Goal: Check status: Check status

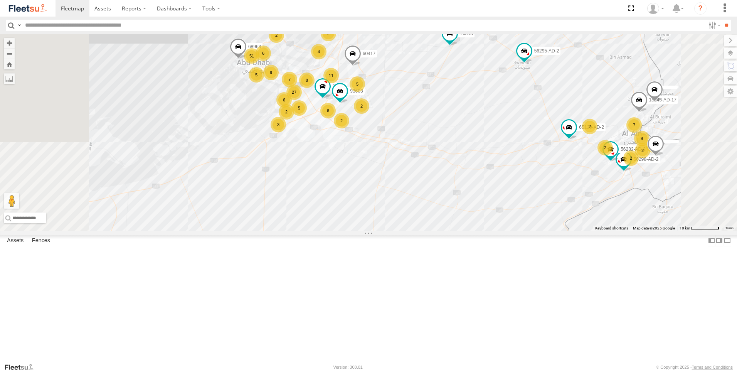
drag, startPoint x: 458, startPoint y: 205, endPoint x: 474, endPoint y: 293, distance: 89.7
click at [474, 231] on div "30427 63659-1 87841 76543 28746-K 30426 93586-auh 86859 56295-AD-2 24419-AD-13 …" at bounding box center [368, 132] width 737 height 197
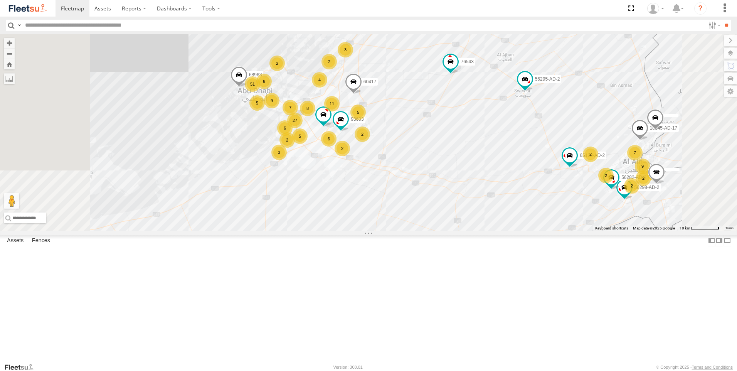
click at [0, 0] on label at bounding box center [0, 0] width 0 height 0
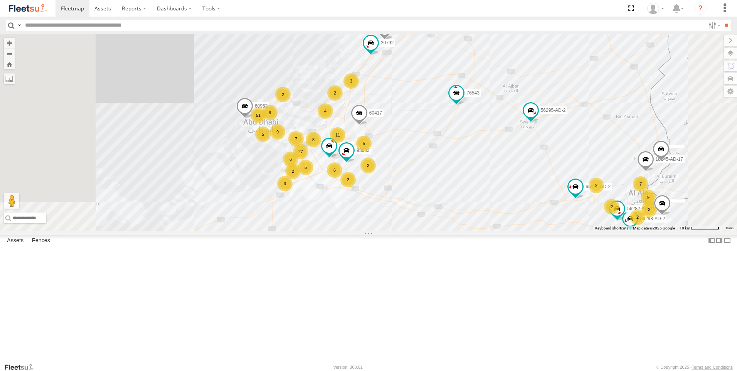
drag, startPoint x: 398, startPoint y: 296, endPoint x: 404, endPoint y: 330, distance: 34.9
click at [404, 231] on div "30427 63659-1 87841 76543 28746-K 30426 93586-auh 86859 56295-AD-2 24419-AD-13 …" at bounding box center [368, 132] width 737 height 197
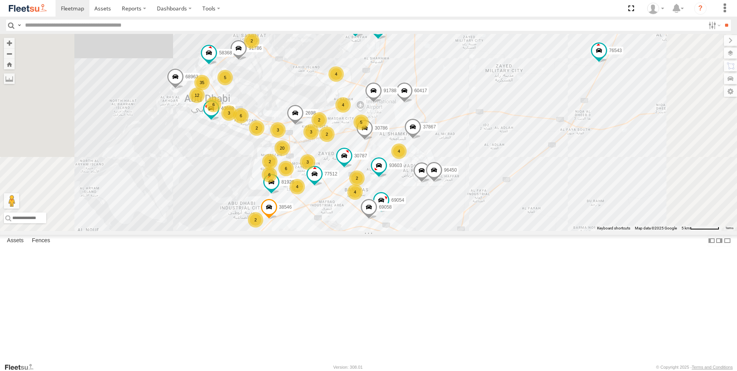
drag, startPoint x: 422, startPoint y: 219, endPoint x: 414, endPoint y: 294, distance: 75.3
click at [414, 231] on div "30427 63659-1 87841 76543 28746-K 30426 93586-auh 86859 56295-AD-2 24419-AD-13 …" at bounding box center [368, 132] width 737 height 197
click at [0, 0] on span "Assets" at bounding box center [0, 0] width 0 height 0
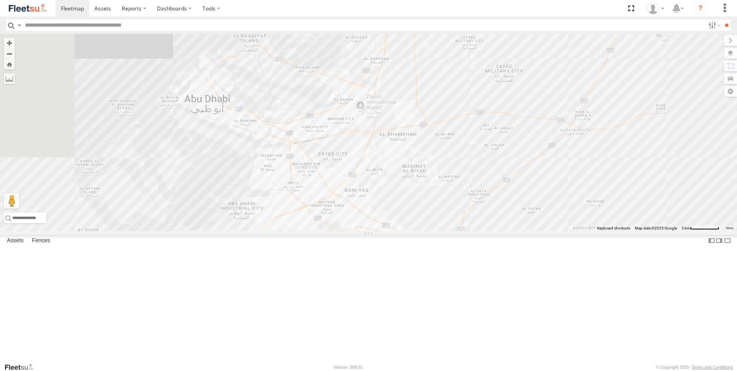
click at [0, 0] on span "Assets" at bounding box center [0, 0] width 0 height 0
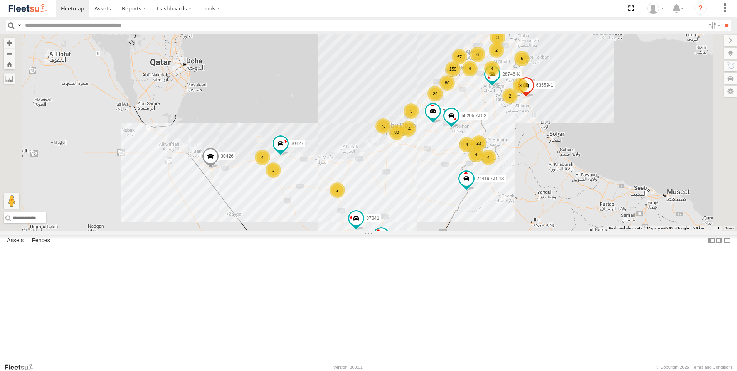
click at [0, 0] on span "Fences" at bounding box center [0, 0] width 0 height 0
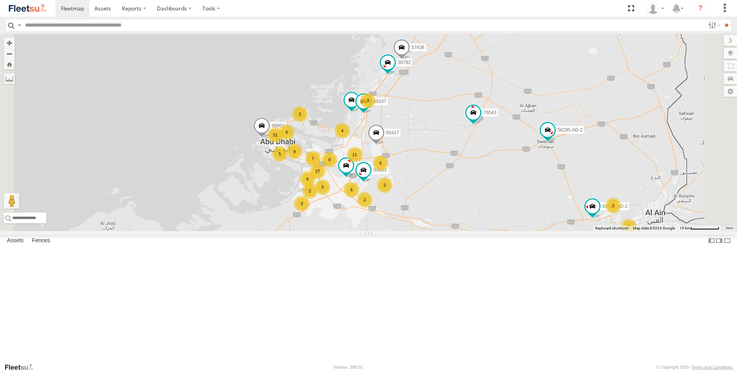
drag, startPoint x: 502, startPoint y: 190, endPoint x: 476, endPoint y: 299, distance: 111.6
click at [476, 231] on div "76543 30427 63659-1 87841 28746-K 30426 93586-auh 86859 56295-AD-2 24419-AD-13 …" at bounding box center [368, 132] width 737 height 197
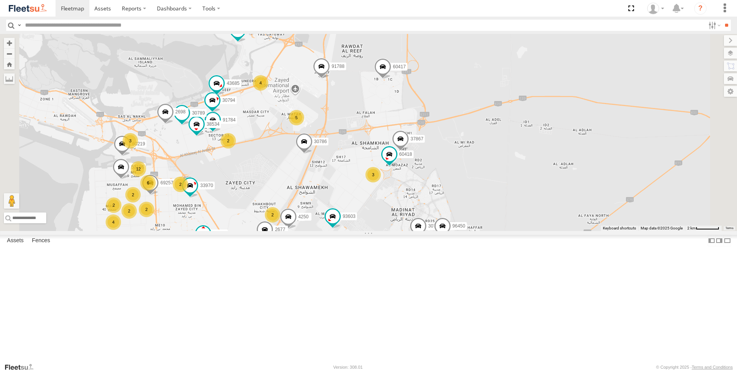
drag, startPoint x: 442, startPoint y: 219, endPoint x: 464, endPoint y: 219, distance: 22.0
click at [464, 219] on div "76543 30427 63659-1 87841 28746-K 30426 93586-auh 86859 56295-AD-2 24419-AD-13 …" at bounding box center [368, 132] width 737 height 197
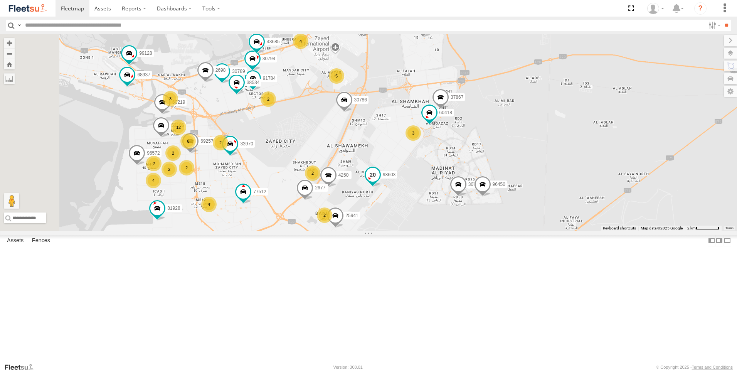
drag, startPoint x: 443, startPoint y: 282, endPoint x: 485, endPoint y: 236, distance: 62.5
click at [397, 178] on label "93603" at bounding box center [387, 174] width 20 height 8
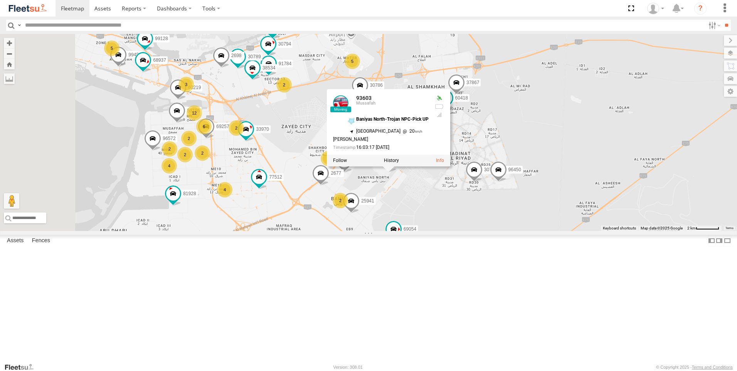
drag, startPoint x: 372, startPoint y: 240, endPoint x: 407, endPoint y: 219, distance: 40.3
click at [407, 219] on div "76543 30427 63659-1 87841 28746-K 30426 93586-auh 86859 56295-AD-2 24419-AD-13 …" at bounding box center [368, 132] width 737 height 197
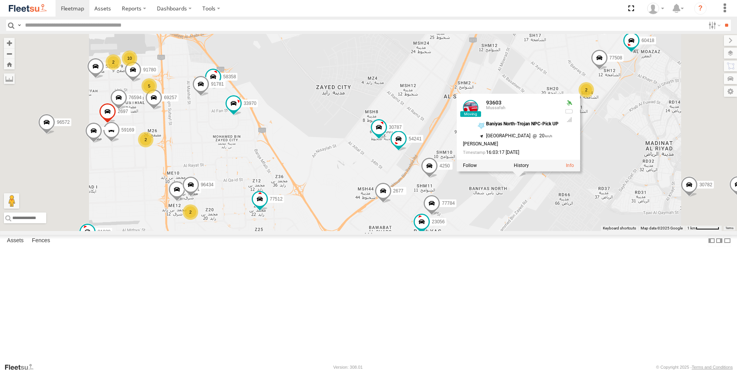
click at [185, 201] on span at bounding box center [176, 190] width 17 height 21
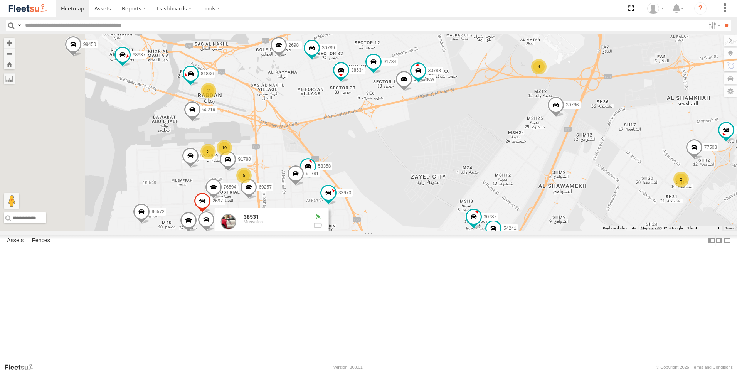
drag, startPoint x: 353, startPoint y: 211, endPoint x: 450, endPoint y: 301, distance: 132.3
click at [450, 231] on div "76543 30427 63659-1 87841 28746-K 30426 93586-auh 86859 56295-AD-2 24419-AD-13 …" at bounding box center [368, 132] width 737 height 197
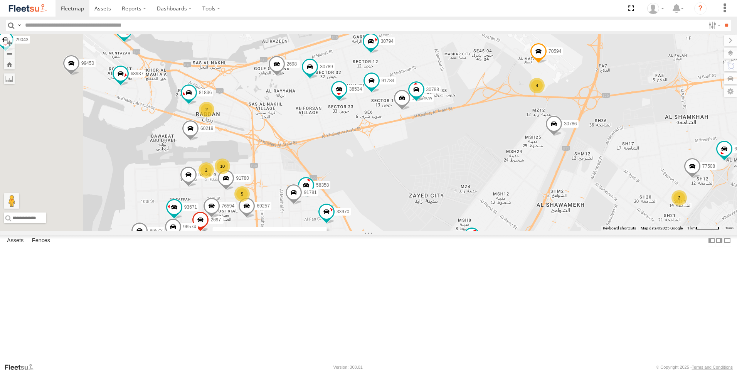
drag, startPoint x: 452, startPoint y: 226, endPoint x: 435, endPoint y: 278, distance: 54.6
click at [435, 231] on div "76543 30427 63659-1 87841 28746-K 30426 93586-auh 86859 56295-AD-2 24419-AD-13 …" at bounding box center [368, 132] width 737 height 197
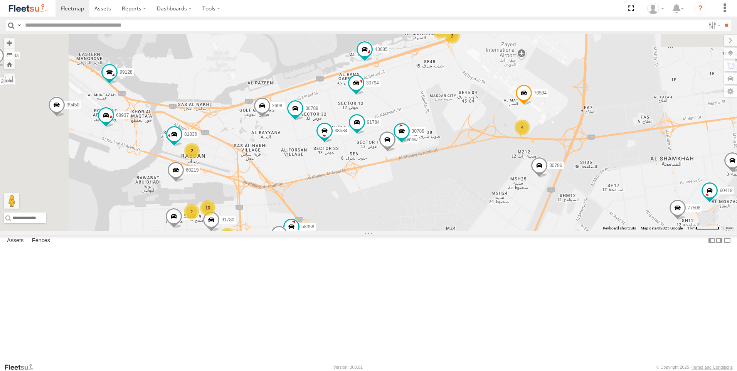
click at [271, 118] on span at bounding box center [262, 107] width 17 height 21
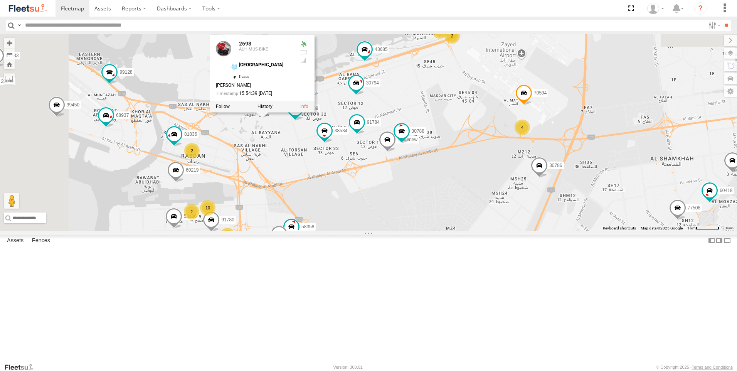
click at [397, 197] on div "76543 30427 63659-1 87841 28746-K 30426 93586-auh 86859 56295-AD-2 24419-AD-13 …" at bounding box center [368, 132] width 737 height 197
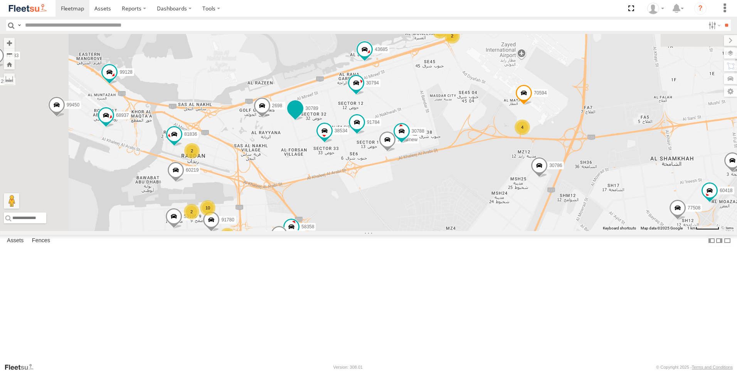
click at [302, 115] on span at bounding box center [295, 108] width 14 height 14
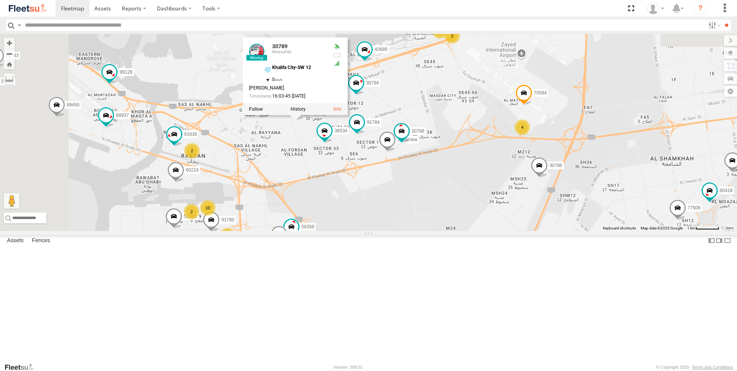
click at [392, 214] on div "76543 30427 63659-1 87841 28746-K 30426 93586-auh 86859 56295-AD-2 24419-AD-13 …" at bounding box center [368, 132] width 737 height 197
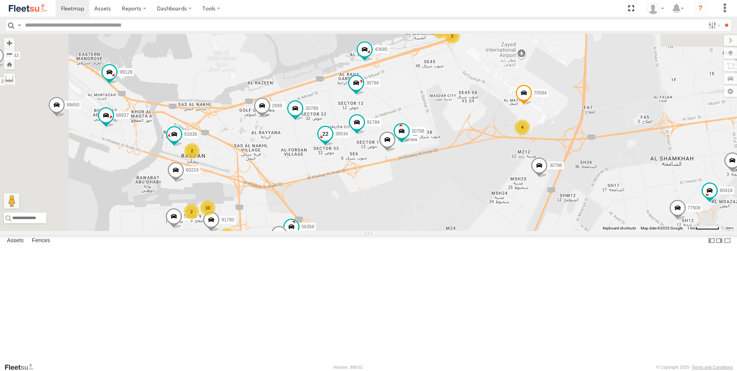
click at [332, 141] on span at bounding box center [325, 134] width 14 height 14
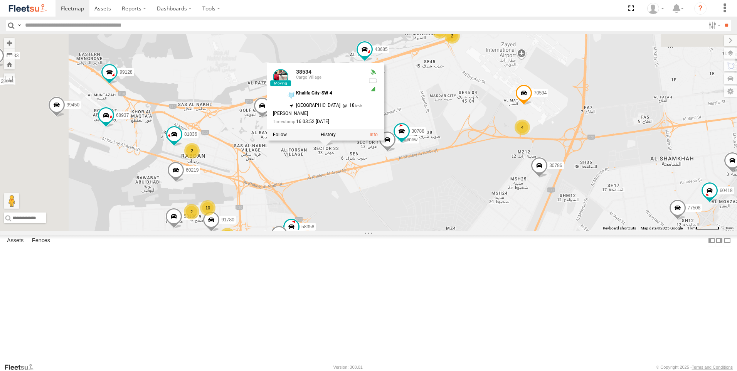
click at [420, 231] on div "76543 30427 63659-1 87841 28746-K 30426 93586-auh 86859 56295-AD-2 24419-AD-13 …" at bounding box center [368, 132] width 737 height 197
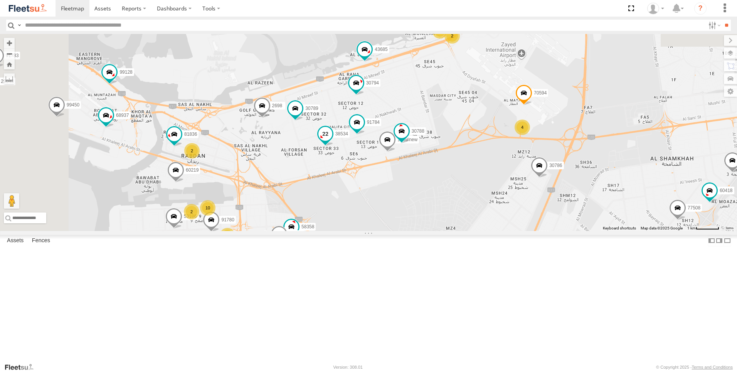
click at [332, 141] on span at bounding box center [325, 134] width 14 height 14
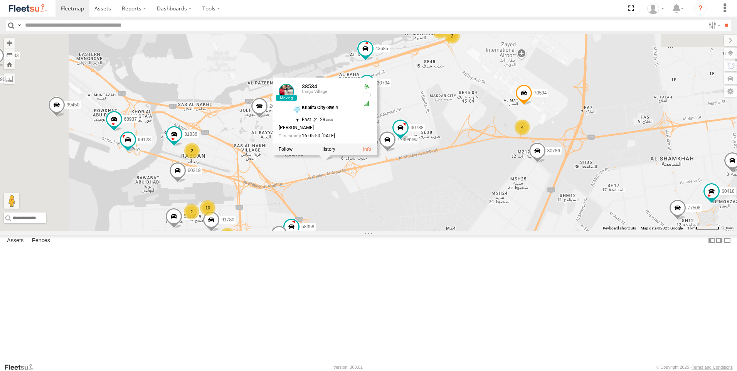
click at [463, 231] on div "76543 30427 63659-1 87841 28746-K 30426 93586-auh 86859 56295-AD-2 24419-AD-13 …" at bounding box center [368, 132] width 737 height 197
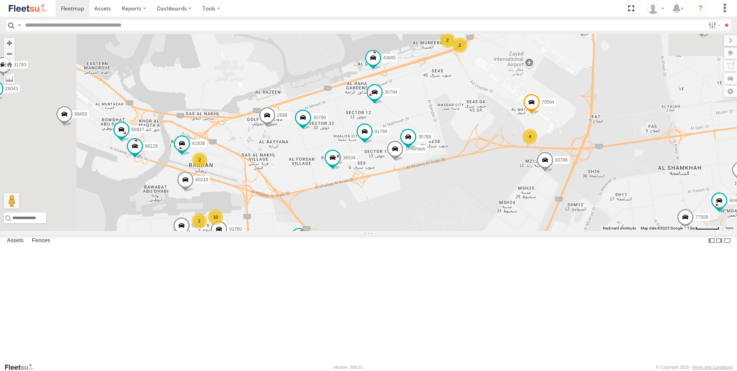
drag, startPoint x: 449, startPoint y: 248, endPoint x: 458, endPoint y: 258, distance: 13.1
click at [458, 231] on div "76543 30427 63659-1 87841 28746-K 30426 93586-auh 86859 56295-AD-2 24419-AD-13 …" at bounding box center [368, 132] width 737 height 197
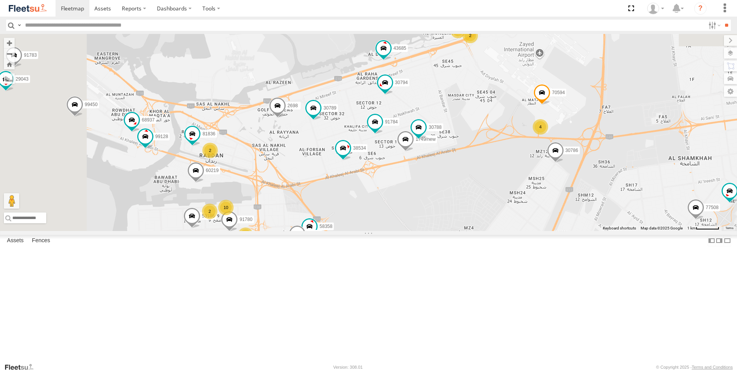
drag, startPoint x: 442, startPoint y: 256, endPoint x: 474, endPoint y: 232, distance: 39.5
click at [474, 231] on div "76543 30427 63659-1 87841 28746-K 30426 93586-auh 86859 56295-AD-2 24419-AD-13 …" at bounding box center [368, 132] width 737 height 197
